Goal: Information Seeking & Learning: Find specific fact

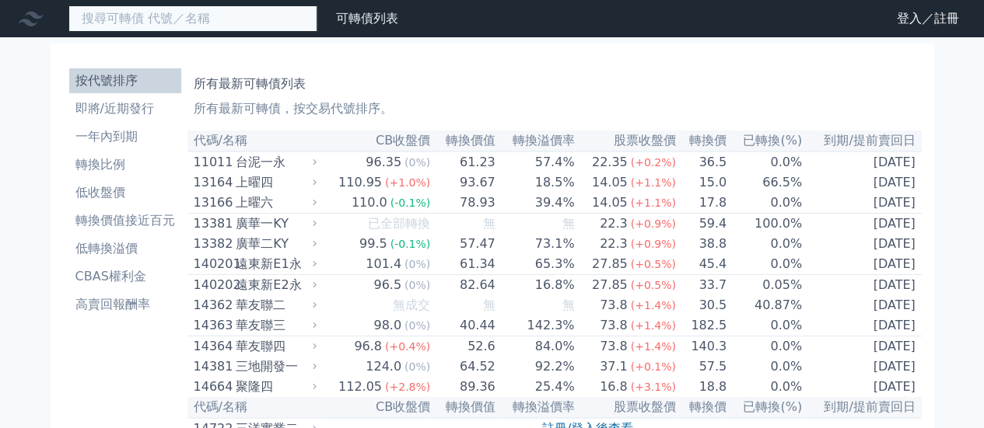
click at [190, 25] on input at bounding box center [192, 18] width 249 height 26
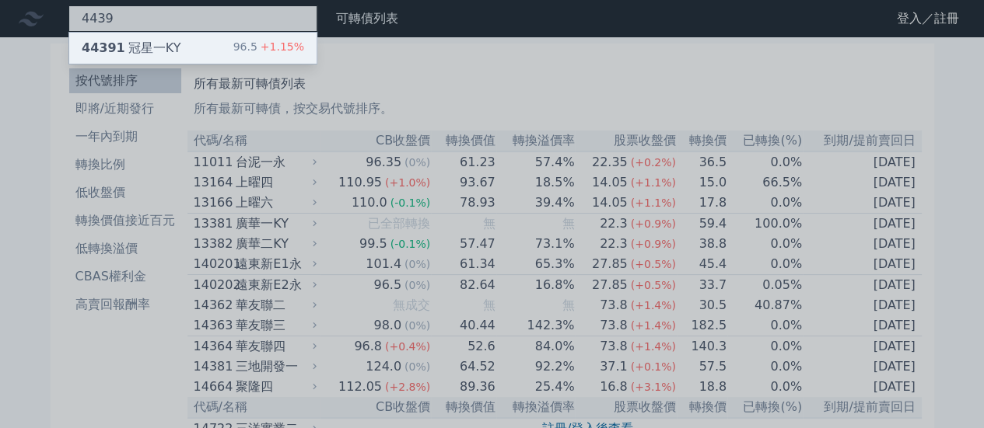
type input "4439"
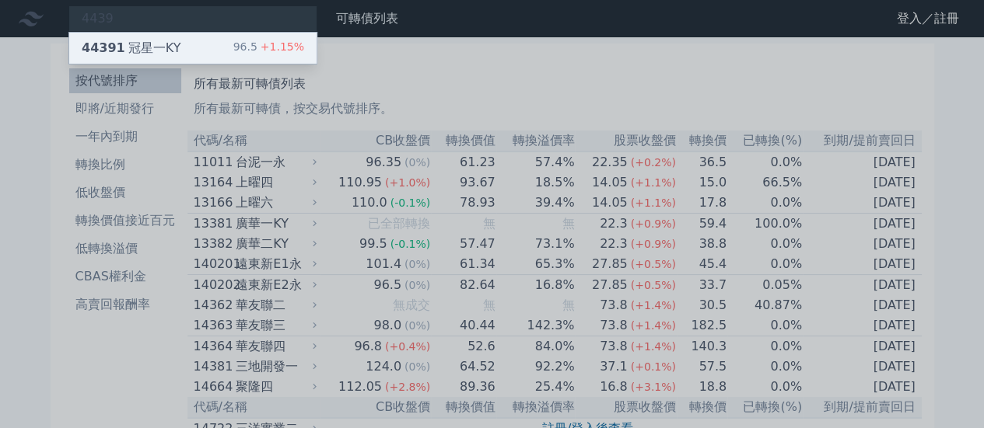
click at [180, 44] on div "44391 冠星一KY 96.5 +1.15%" at bounding box center [192, 48] width 247 height 31
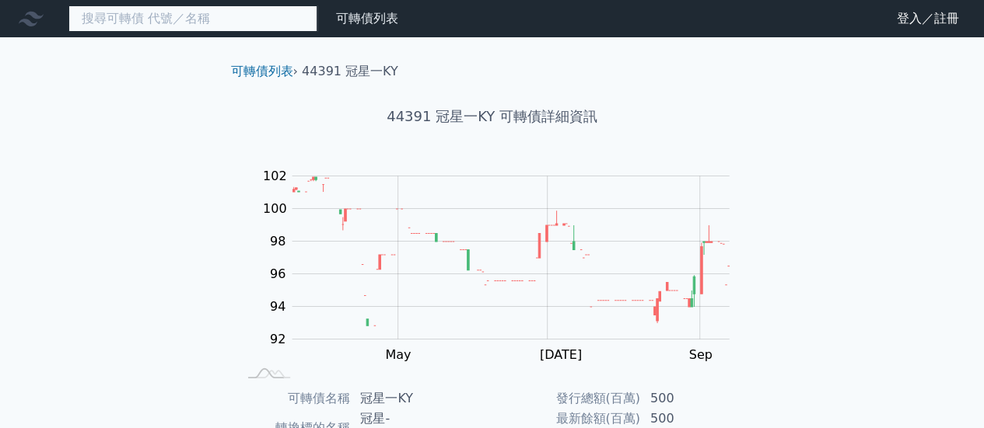
click at [150, 26] on input at bounding box center [192, 18] width 249 height 26
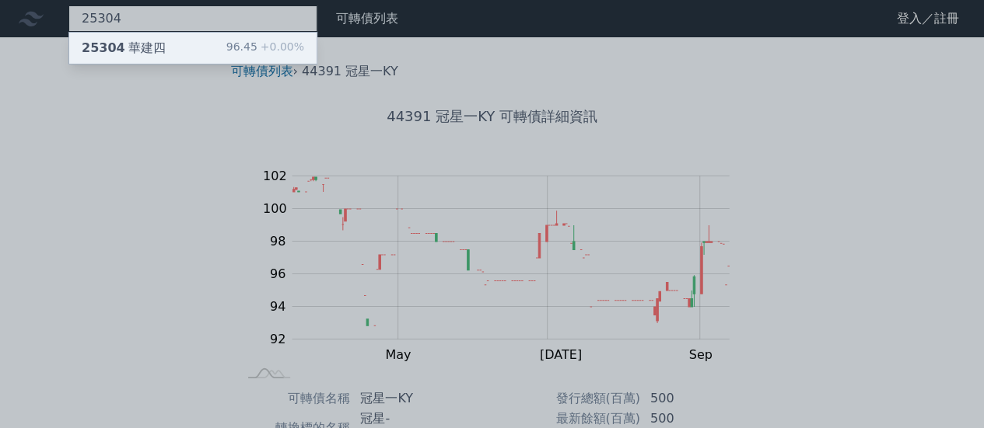
type input "25304"
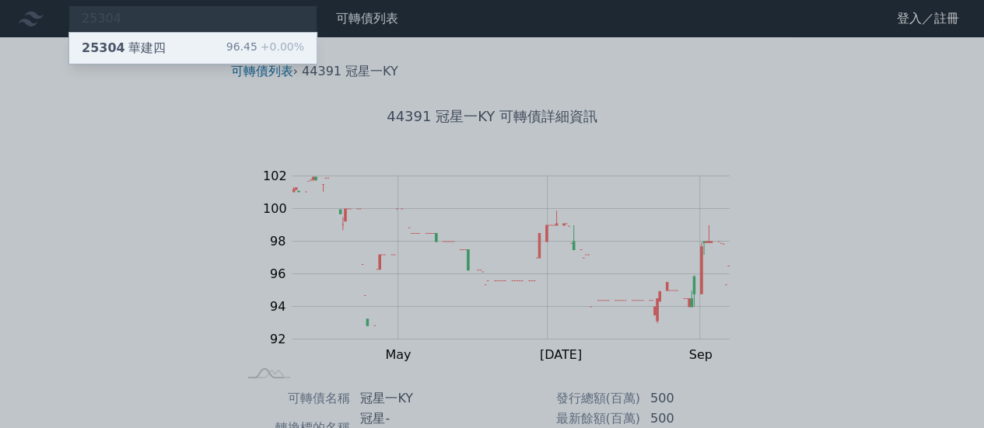
click at [152, 52] on div "25304 華建四" at bounding box center [124, 48] width 84 height 19
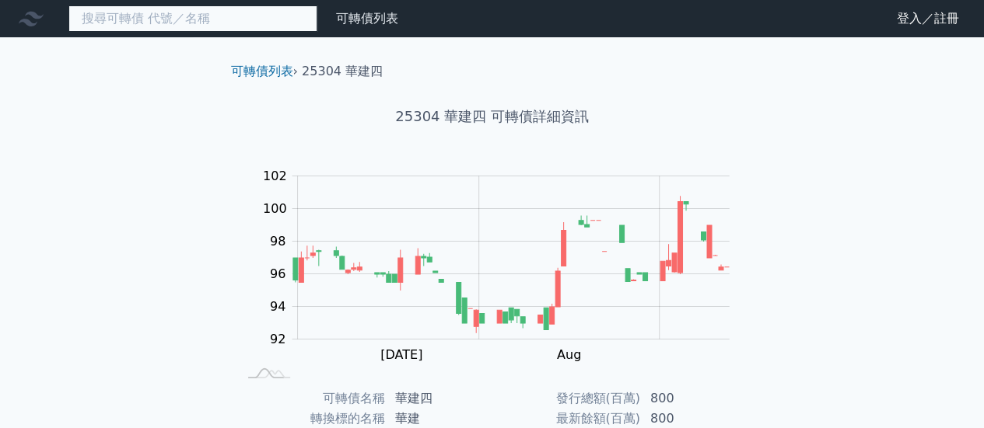
click at [256, 21] on input at bounding box center [192, 18] width 249 height 26
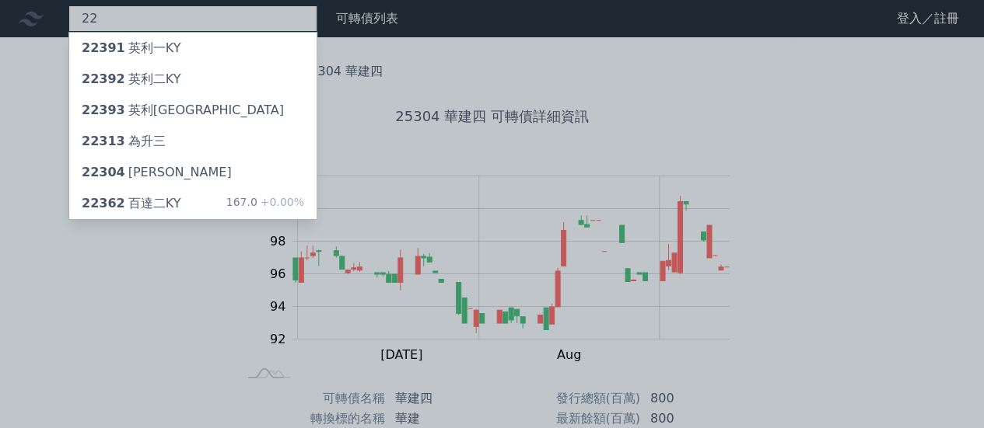
type input "2"
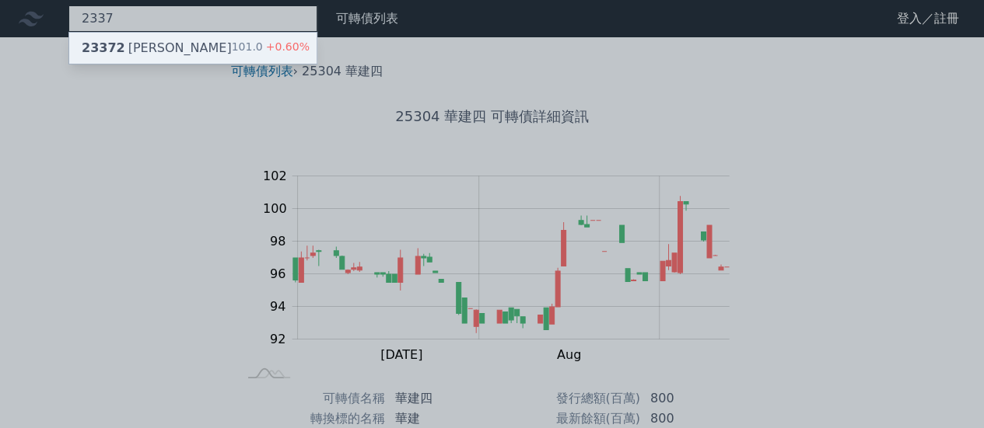
type input "2337"
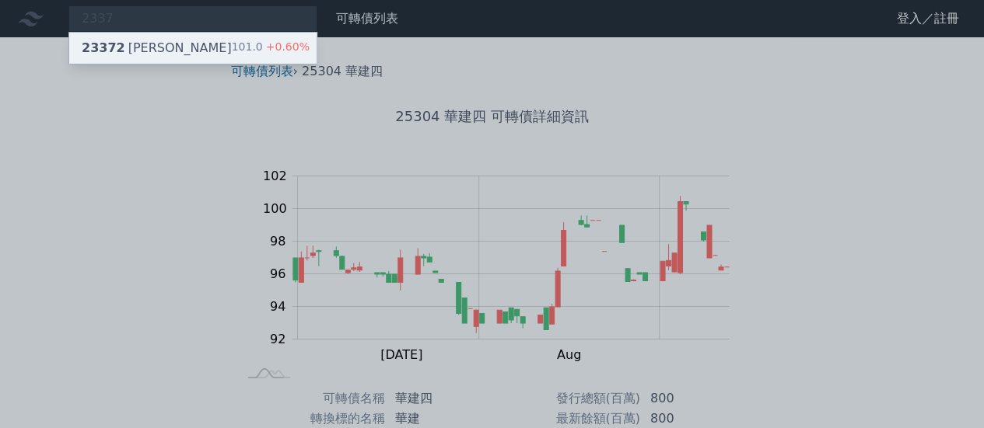
click at [225, 52] on div "23372 [PERSON_NAME] 101.0 +0.60%" at bounding box center [192, 48] width 247 height 31
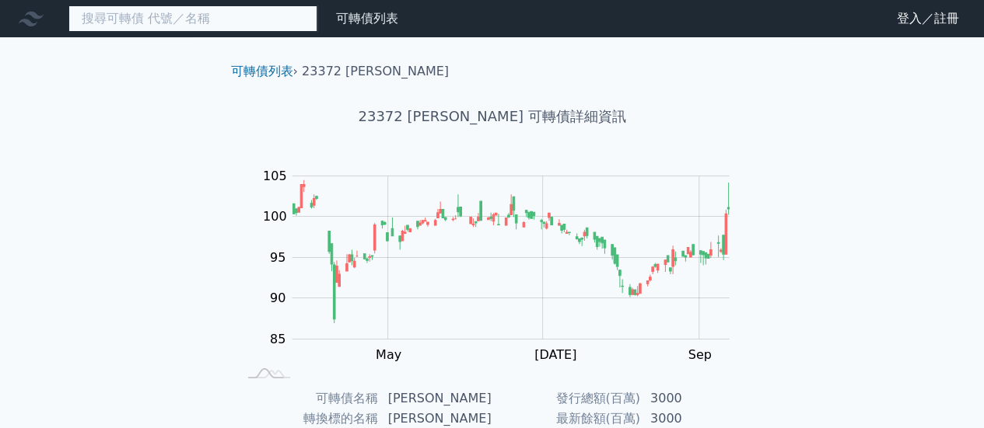
click at [159, 19] on input at bounding box center [192, 18] width 249 height 26
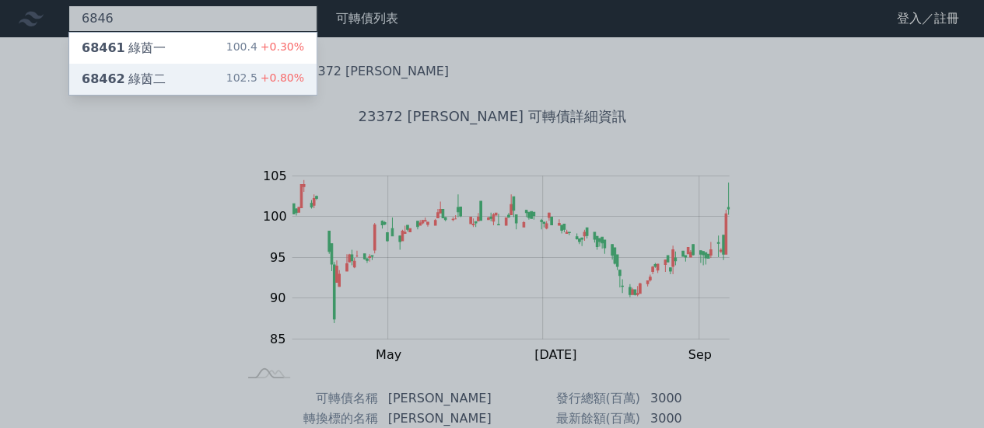
type input "6846"
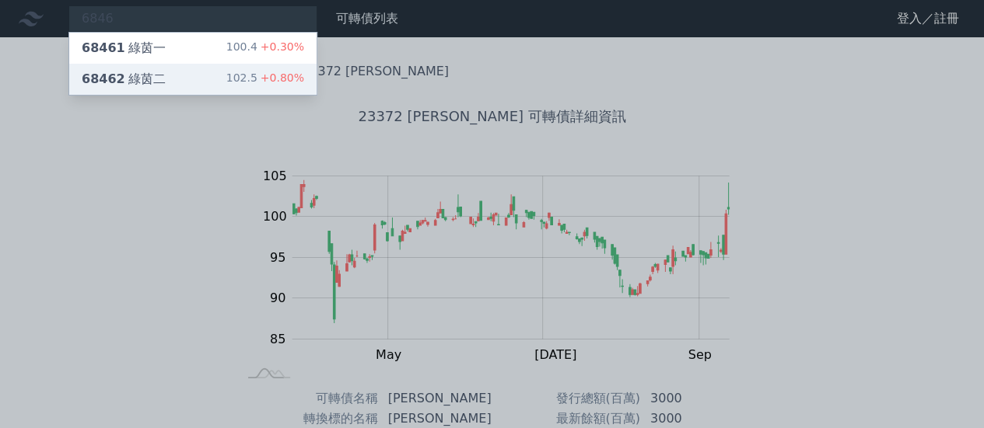
click at [162, 75] on div "68462 綠茵二 102.5 +0.80%" at bounding box center [192, 79] width 247 height 31
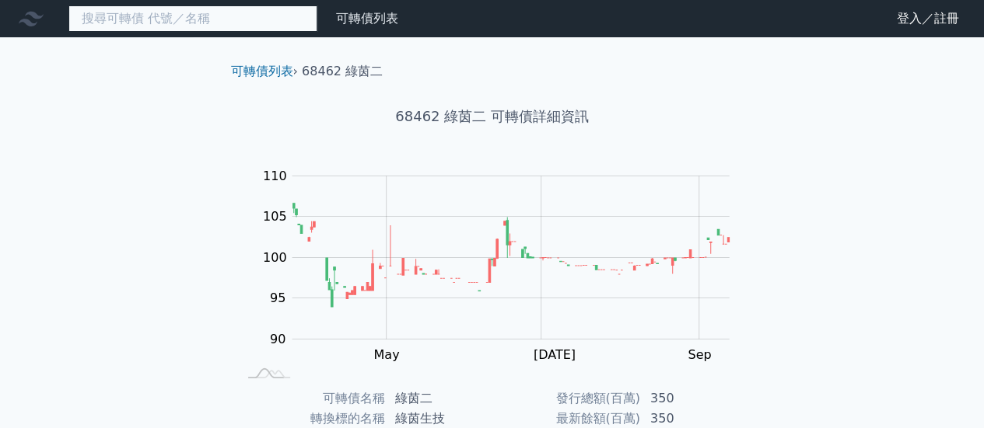
click at [187, 18] on input at bounding box center [192, 18] width 249 height 26
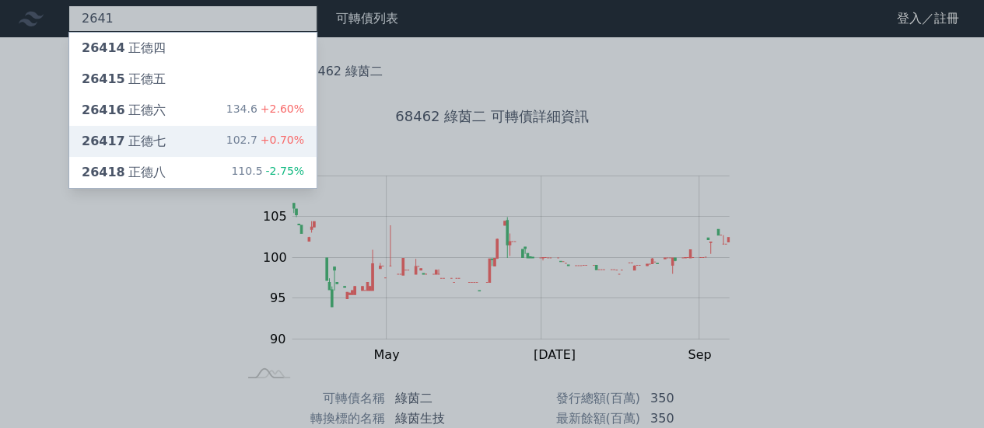
type input "2641"
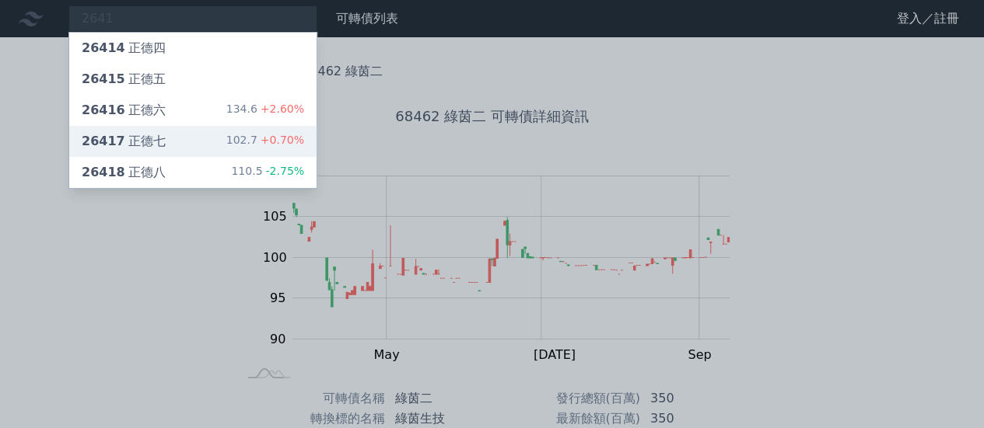
click at [138, 139] on div "26417 正德七" at bounding box center [124, 141] width 84 height 19
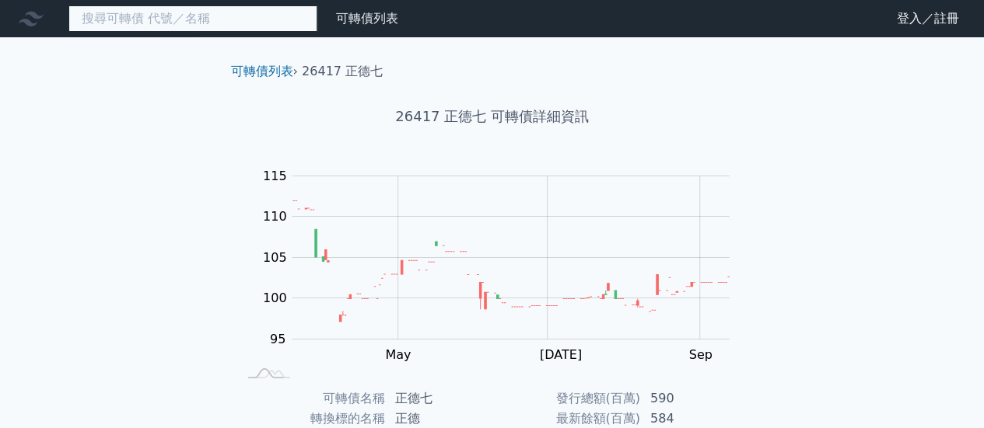
click at [215, 17] on input at bounding box center [192, 18] width 249 height 26
type input "5"
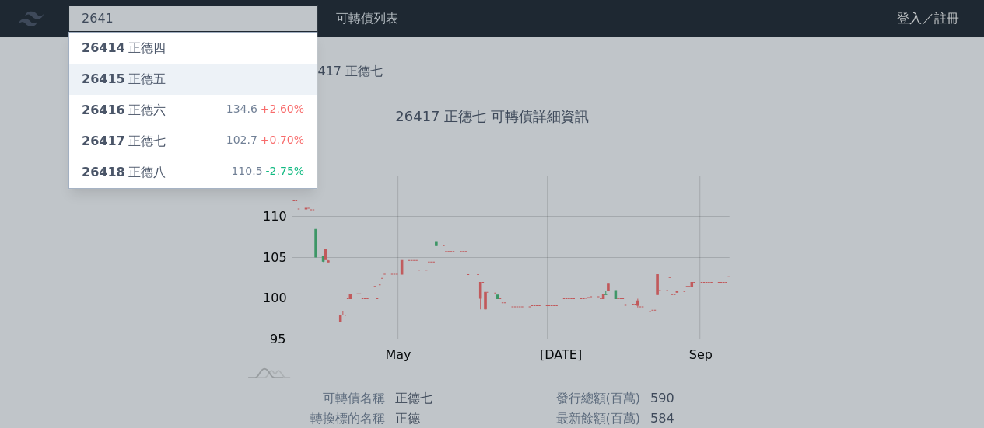
type input "2641"
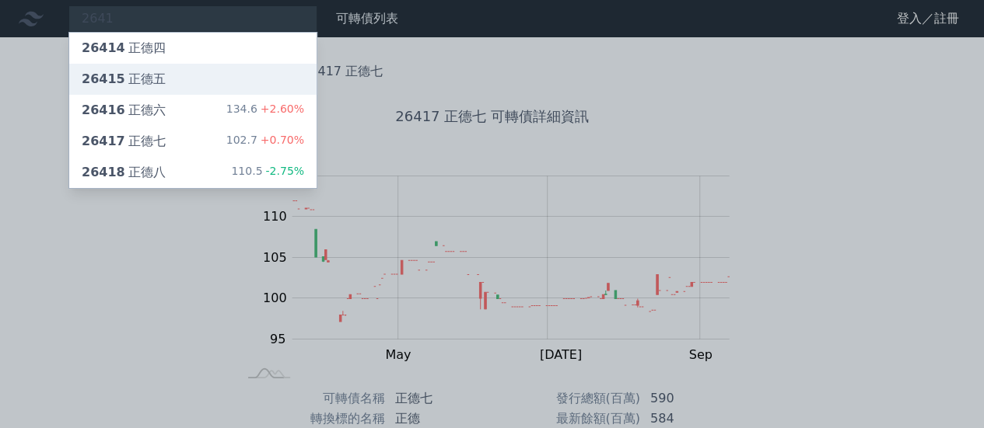
click at [146, 78] on div "26415 [PERSON_NAME]" at bounding box center [124, 79] width 84 height 19
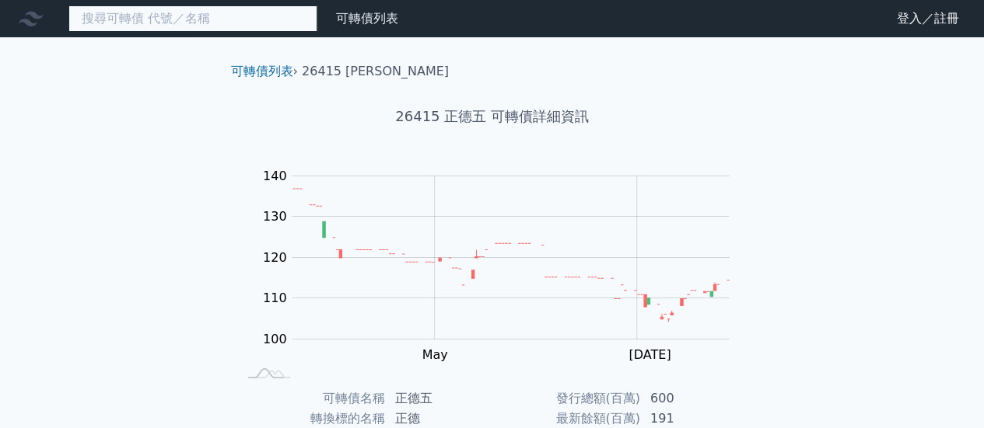
click at [260, 12] on input at bounding box center [192, 18] width 249 height 26
click at [151, 25] on input at bounding box center [192, 18] width 249 height 26
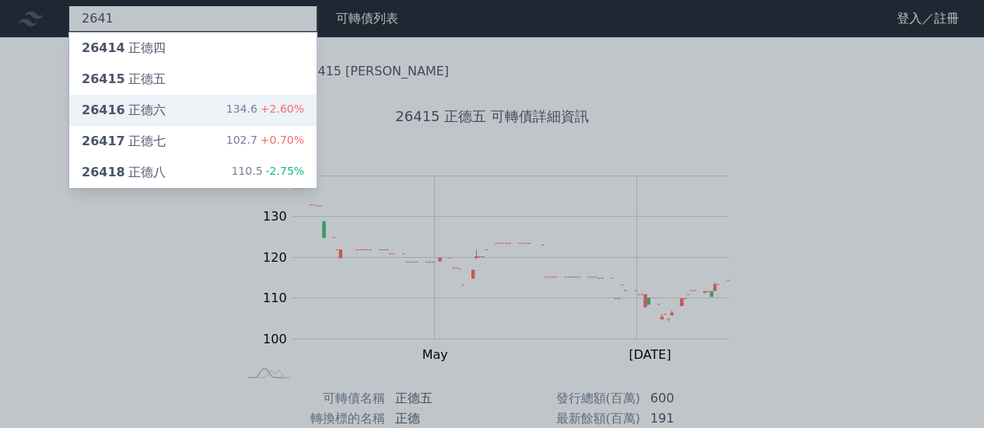
type input "2641"
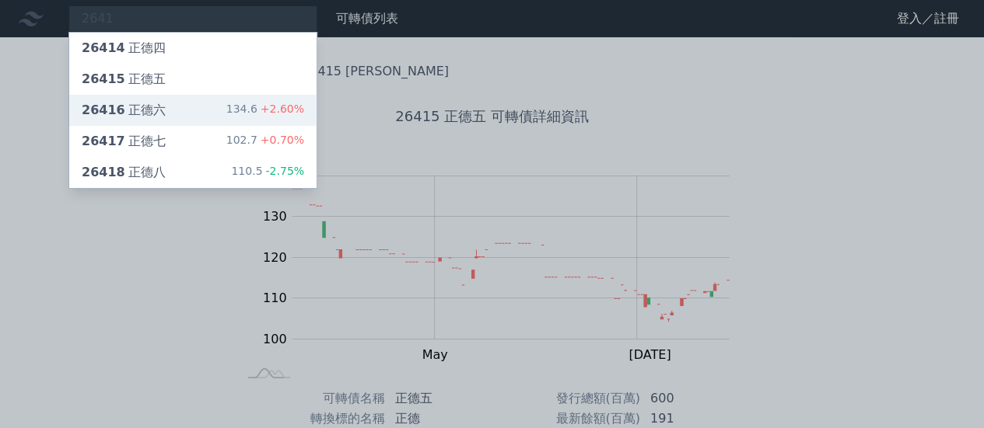
click at [177, 103] on div "26416 正德六 134.6 +2.60%" at bounding box center [192, 110] width 247 height 31
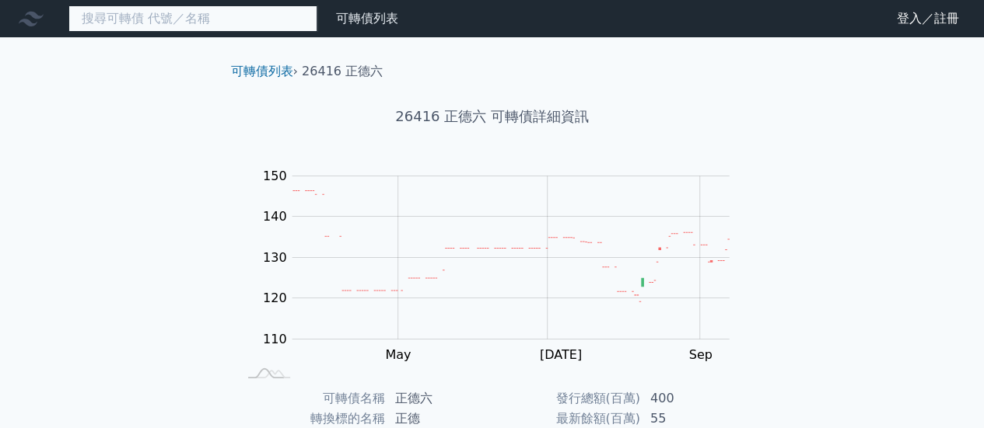
click at [249, 15] on input at bounding box center [192, 18] width 249 height 26
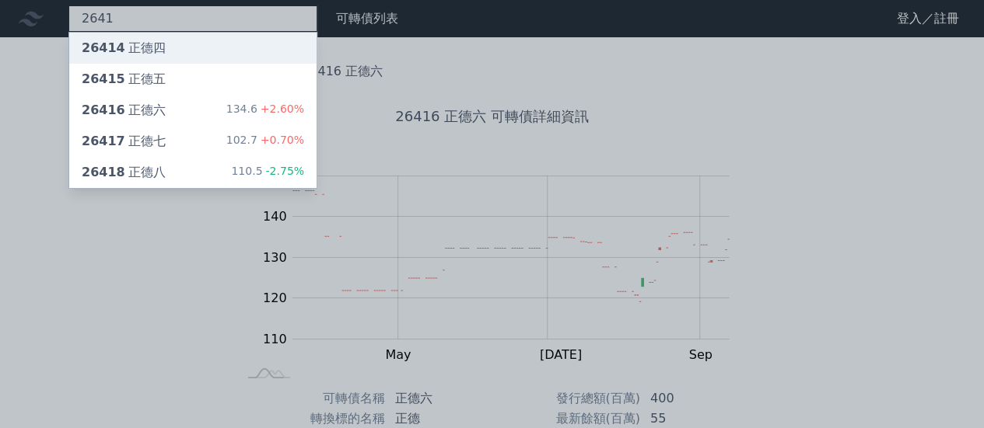
type input "2641"
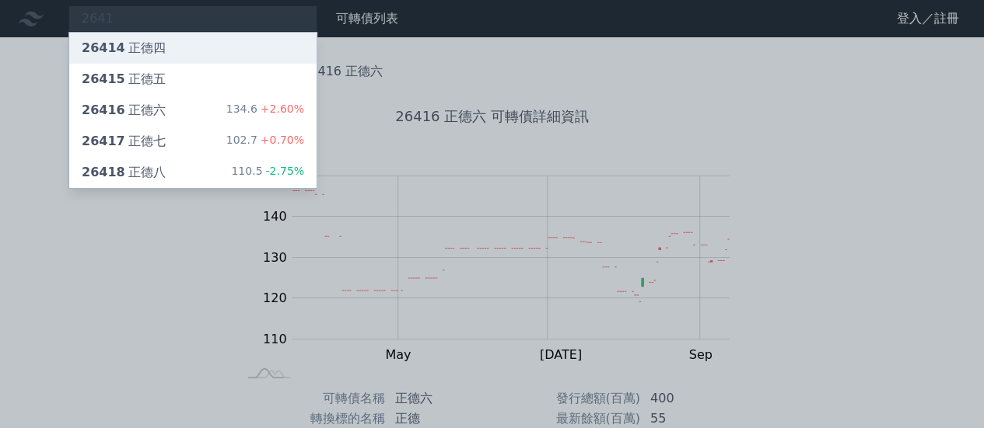
click at [171, 51] on div "26414 正德四" at bounding box center [192, 48] width 247 height 31
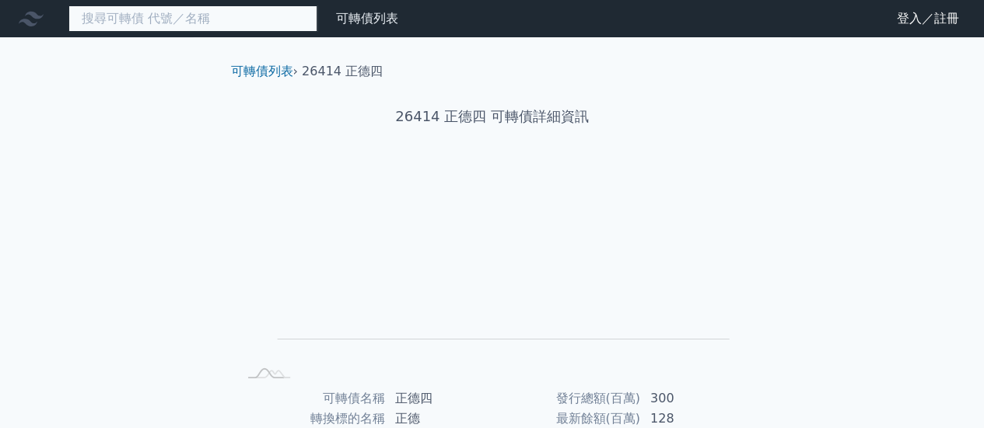
click at [173, 19] on input at bounding box center [192, 18] width 249 height 26
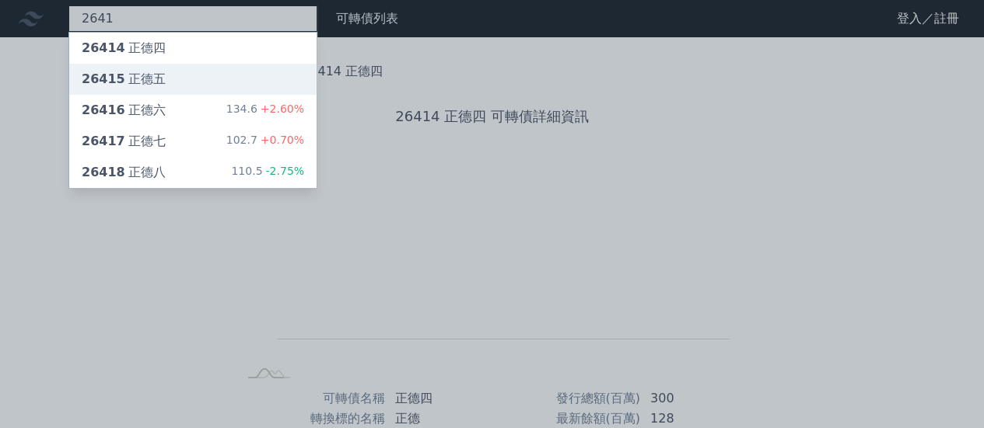
type input "2641"
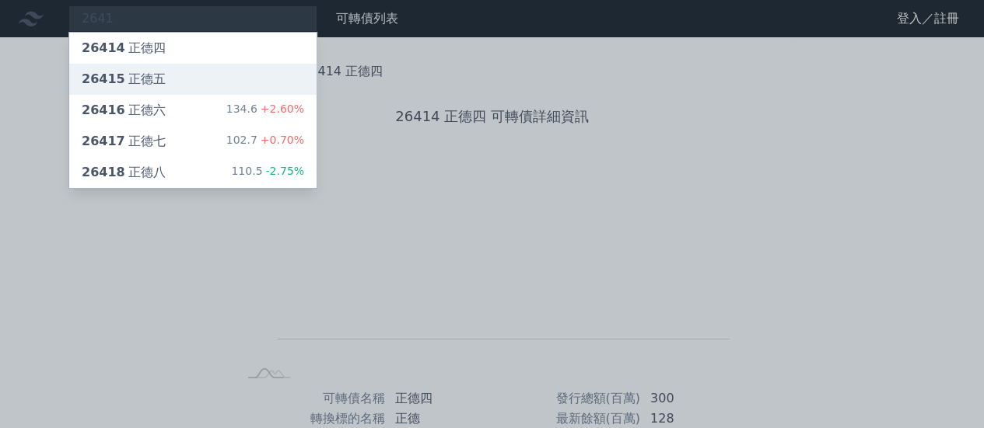
click at [162, 75] on div "26415 [PERSON_NAME]" at bounding box center [192, 79] width 247 height 31
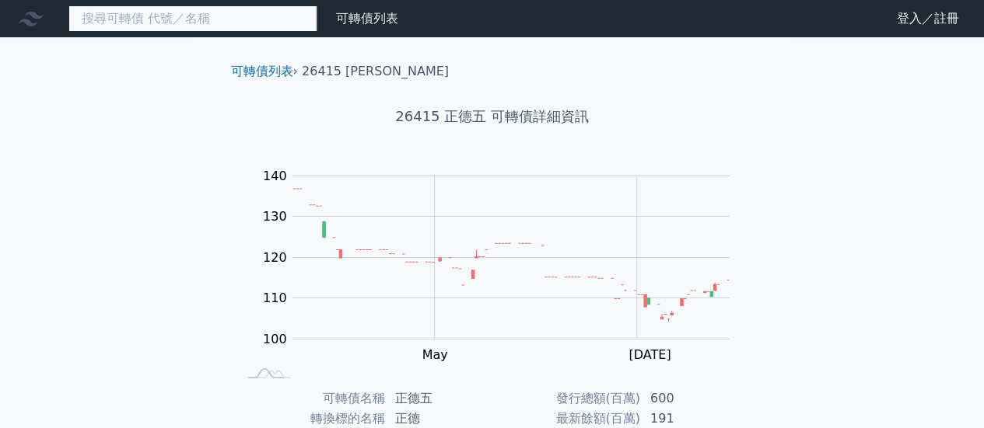
click at [185, 19] on input at bounding box center [192, 18] width 249 height 26
type input "1"
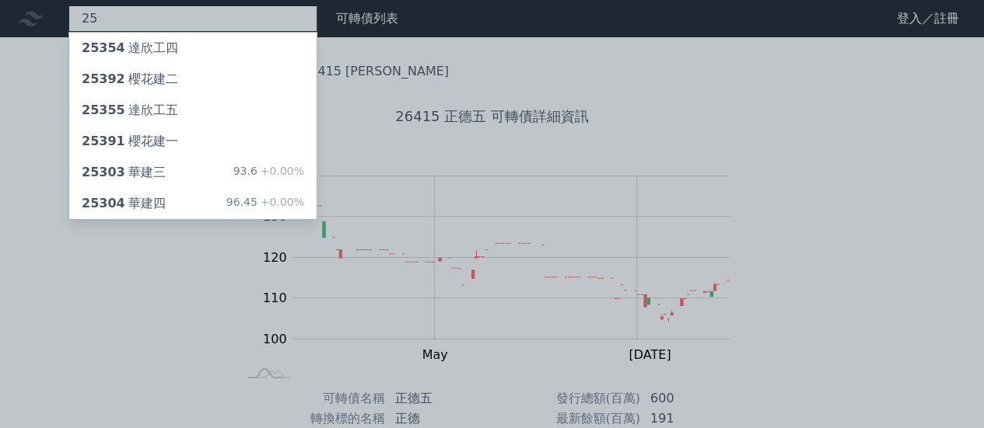
type input "2"
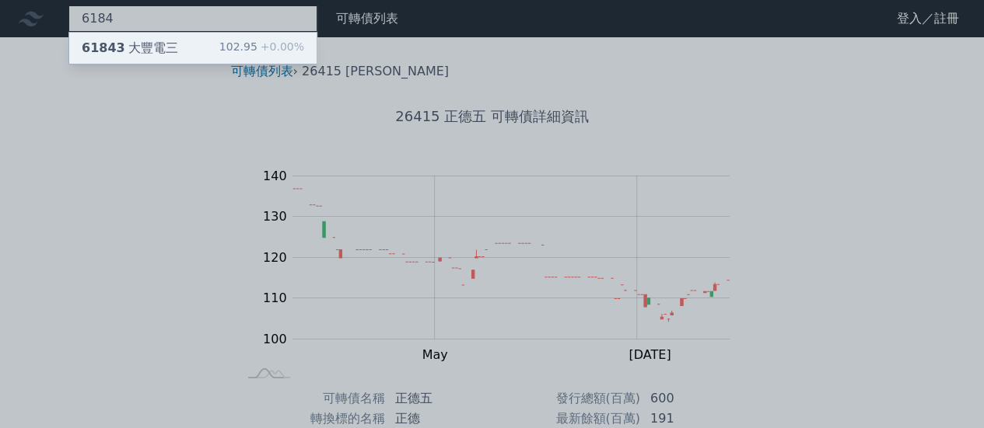
type input "6184"
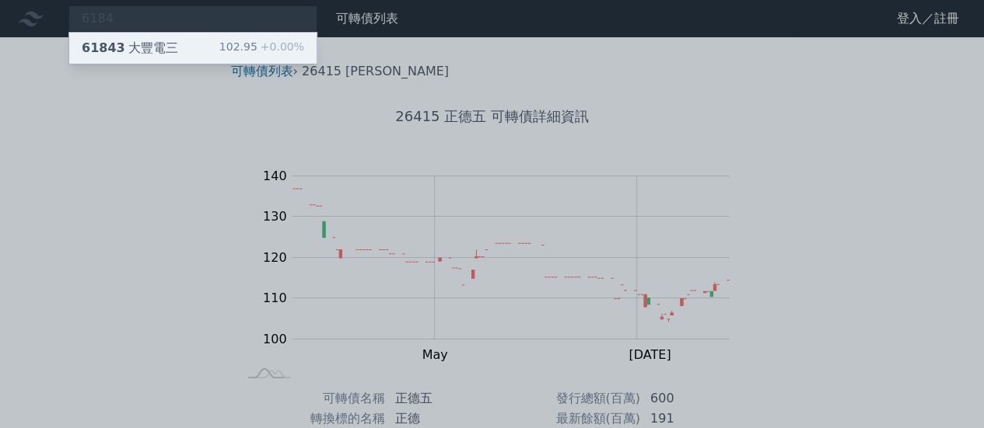
click at [149, 60] on div "61843 大豐電三 102.95 +0.00%" at bounding box center [192, 48] width 247 height 31
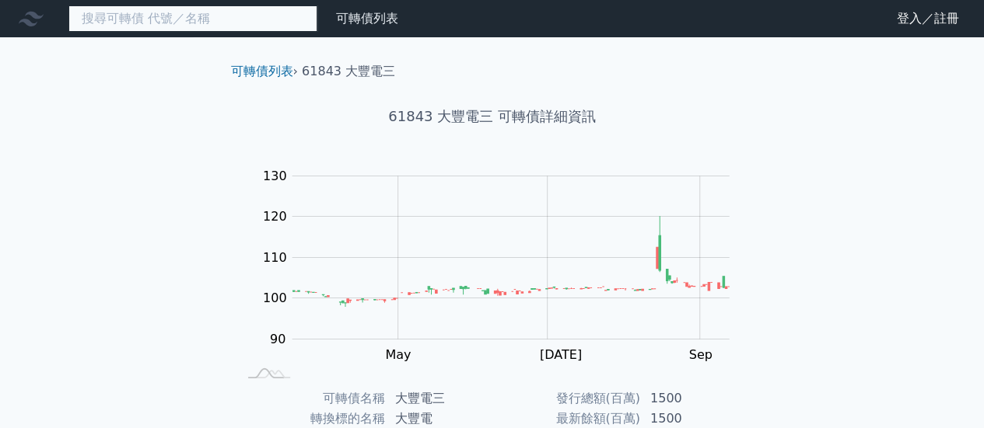
click at [233, 13] on input at bounding box center [192, 18] width 249 height 26
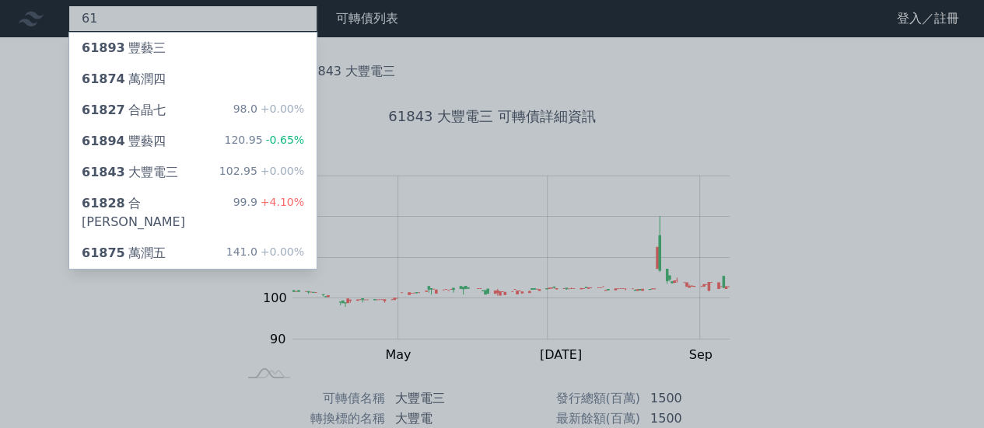
type input "6"
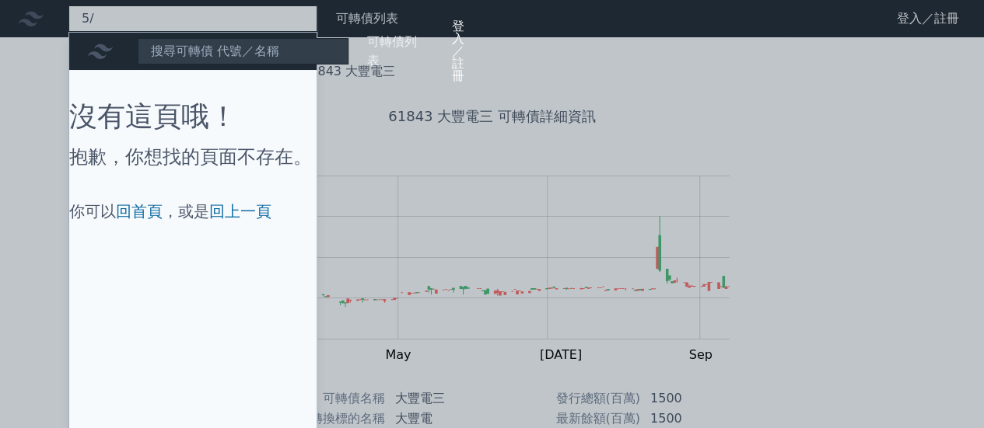
type input "5"
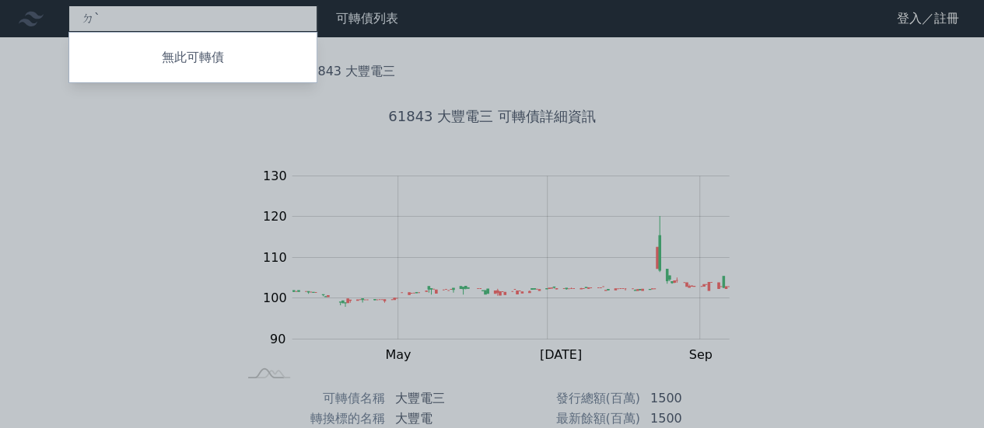
type input "ㄅ"
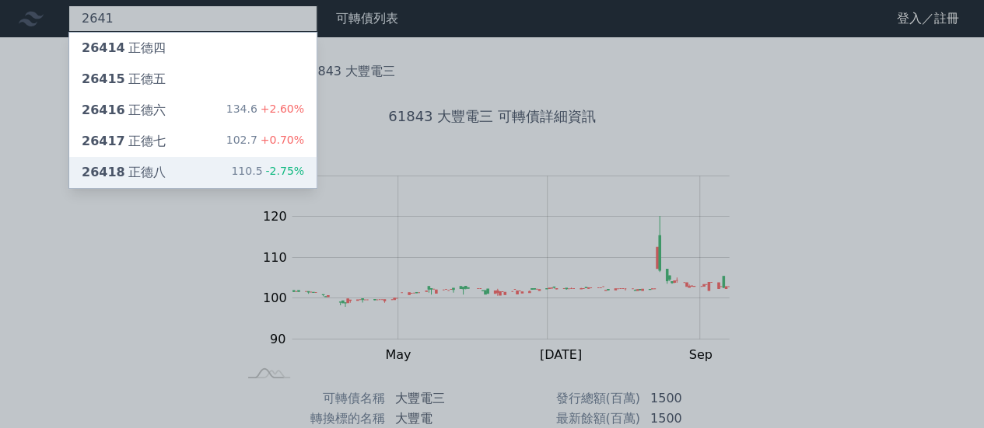
type input "2641"
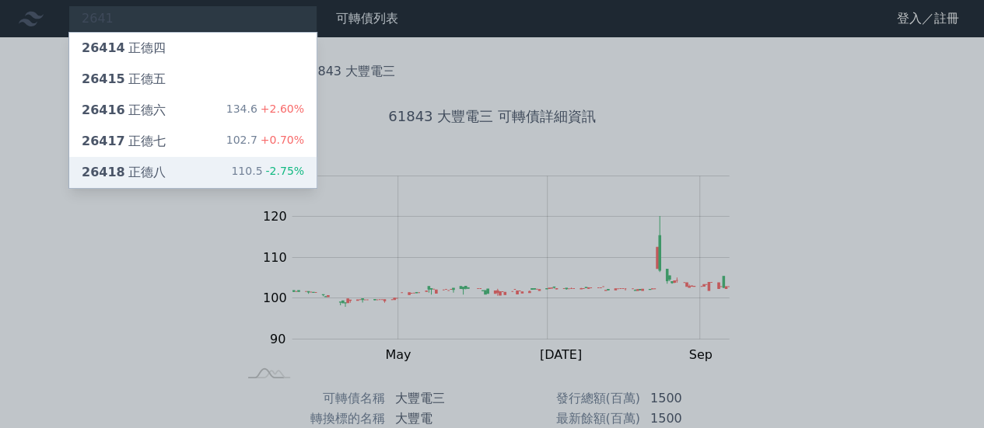
click at [207, 173] on div "26418 正德八 110.5 -2.75%" at bounding box center [192, 172] width 247 height 31
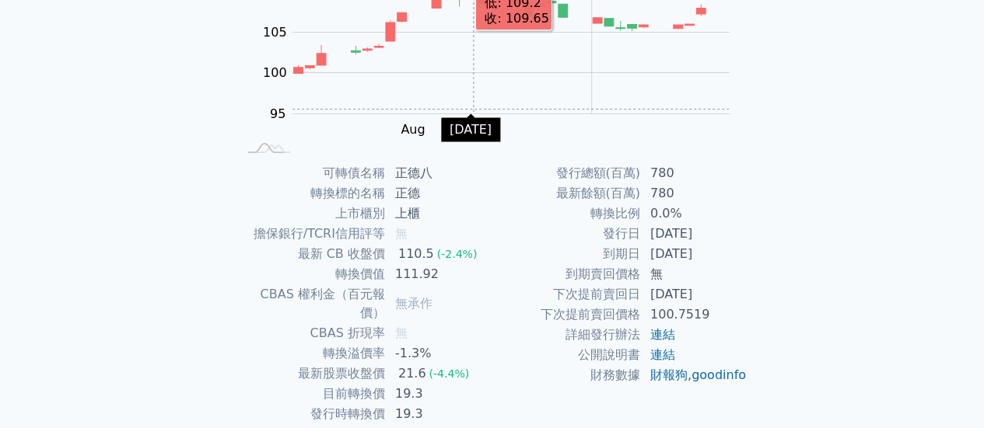
scroll to position [227, 0]
